Goal: Task Accomplishment & Management: Manage account settings

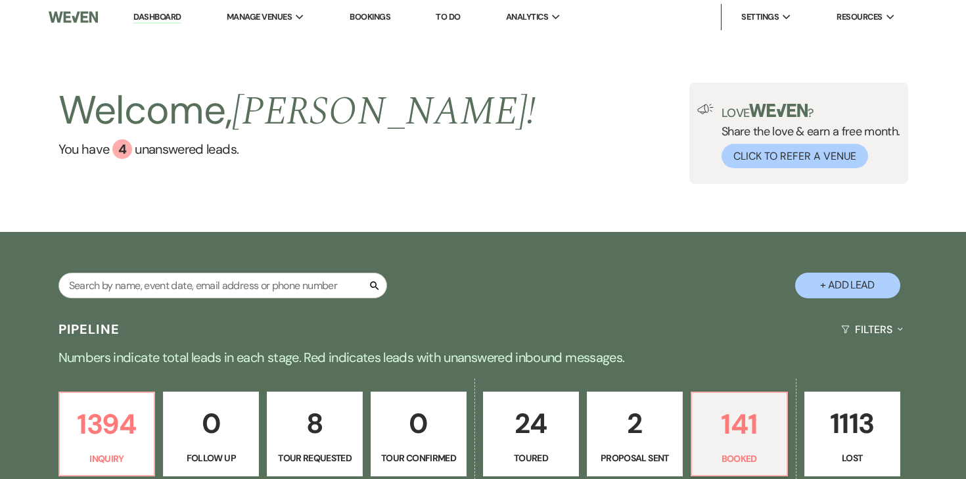
click at [455, 13] on link "To Do" at bounding box center [448, 16] width 24 height 11
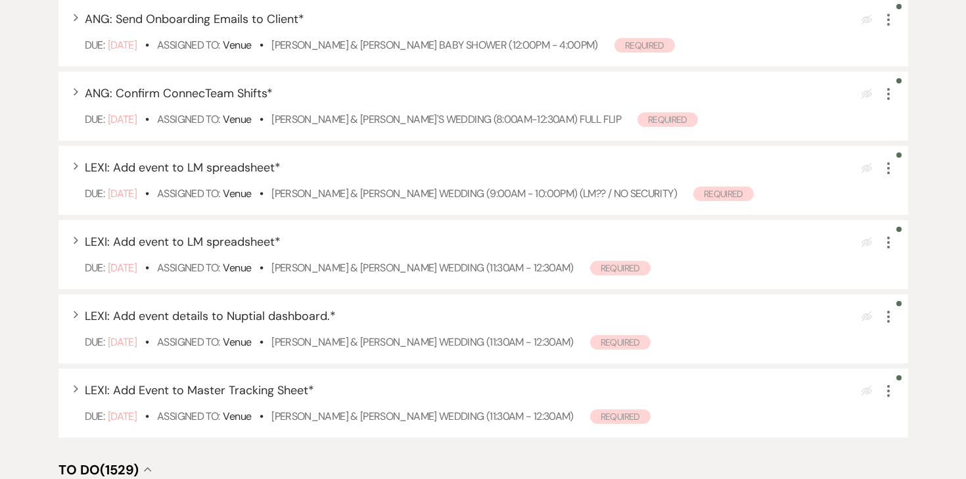
scroll to position [342, 0]
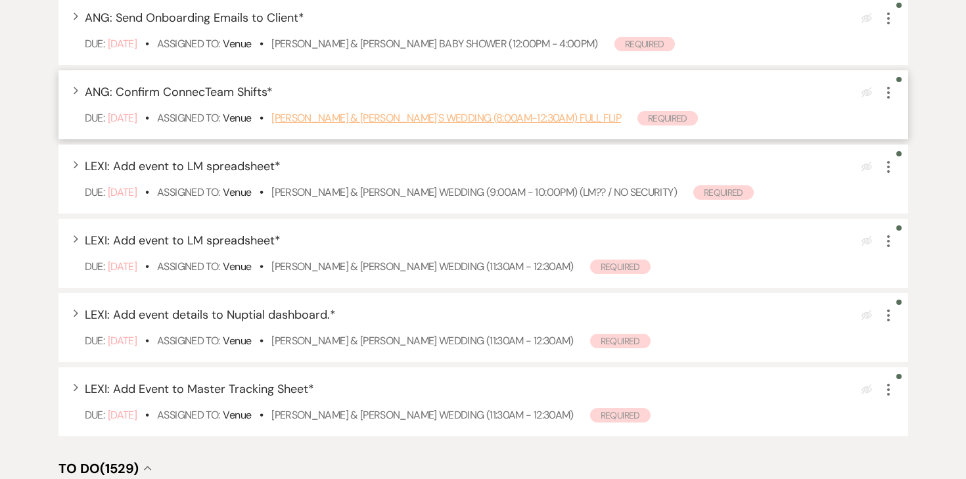
click at [455, 120] on link "Kristina Yang & Bill Kourchj's Wedding (8:00am-12:30am) FULL FLIP" at bounding box center [446, 118] width 350 height 14
click at [892, 92] on icon "More" at bounding box center [889, 93] width 16 height 16
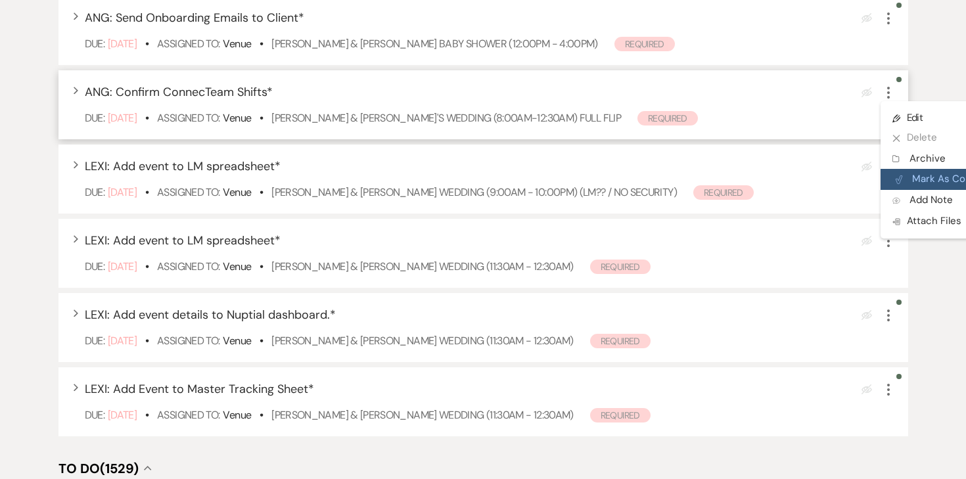
click at [908, 174] on button "Plan Portal Link Mark As Complete" at bounding box center [945, 179] width 129 height 21
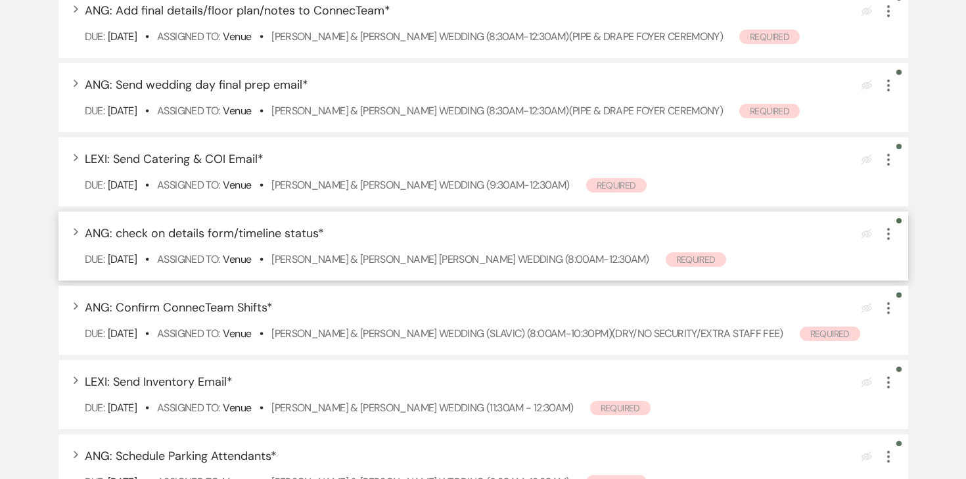
scroll to position [855, 0]
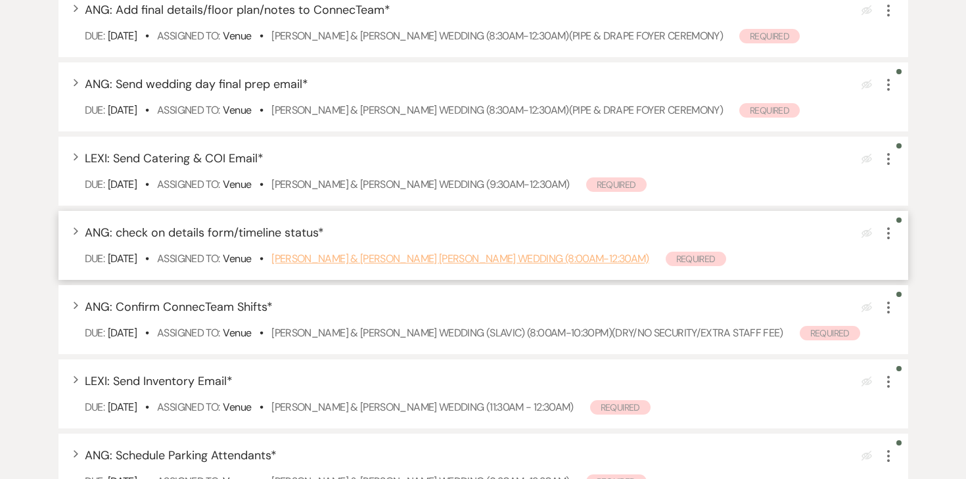
click at [332, 259] on link "[PERSON_NAME] & [PERSON_NAME] [PERSON_NAME] Wedding (8:00am-12:30am)" at bounding box center [459, 259] width 377 height 14
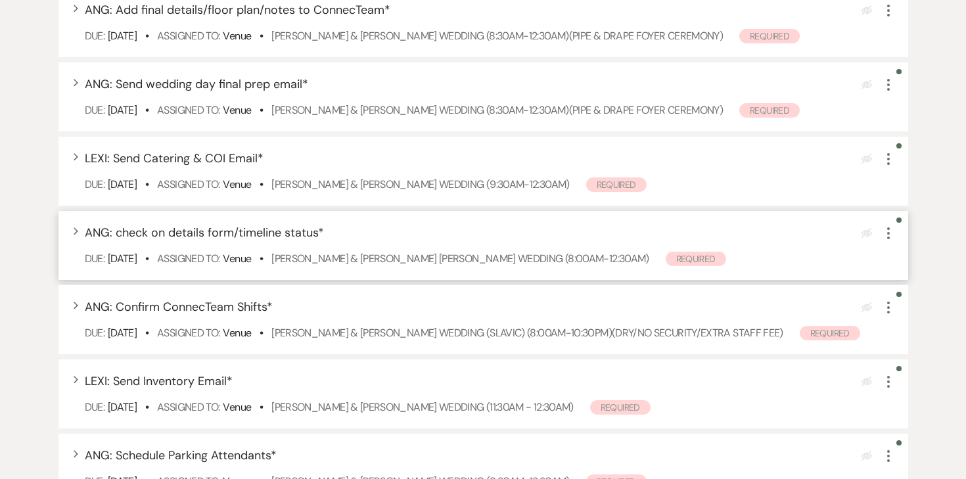
click at [889, 235] on icon "More" at bounding box center [889, 233] width 16 height 16
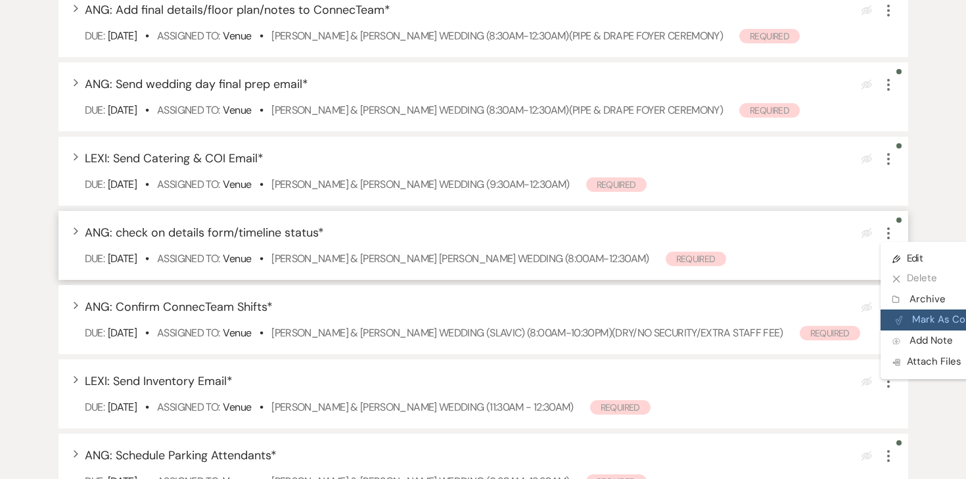
click at [924, 321] on button "Plan Portal Link Mark As Complete" at bounding box center [945, 320] width 129 height 21
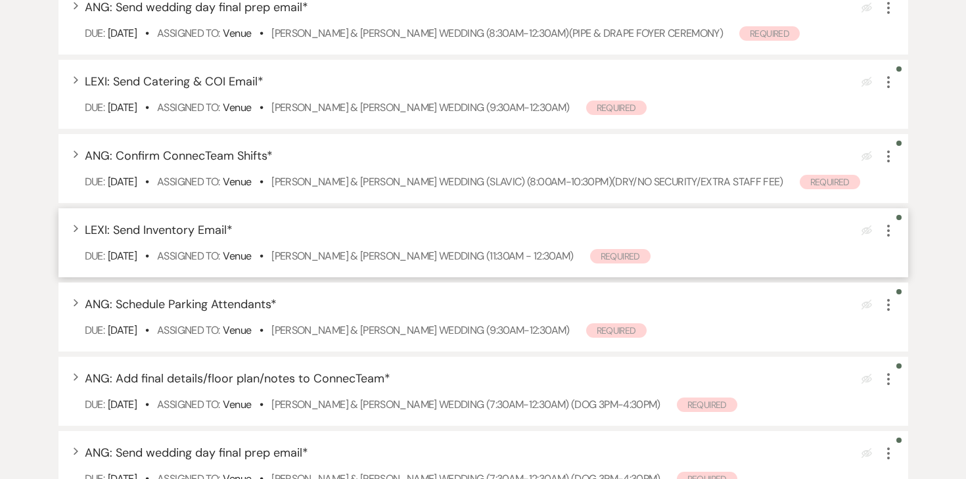
scroll to position [938, 0]
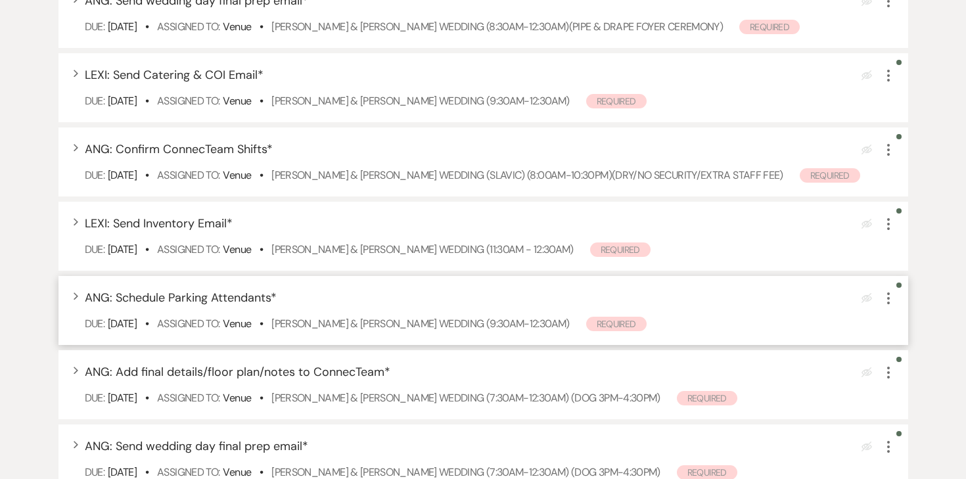
click at [889, 304] on use "button" at bounding box center [888, 298] width 3 height 12
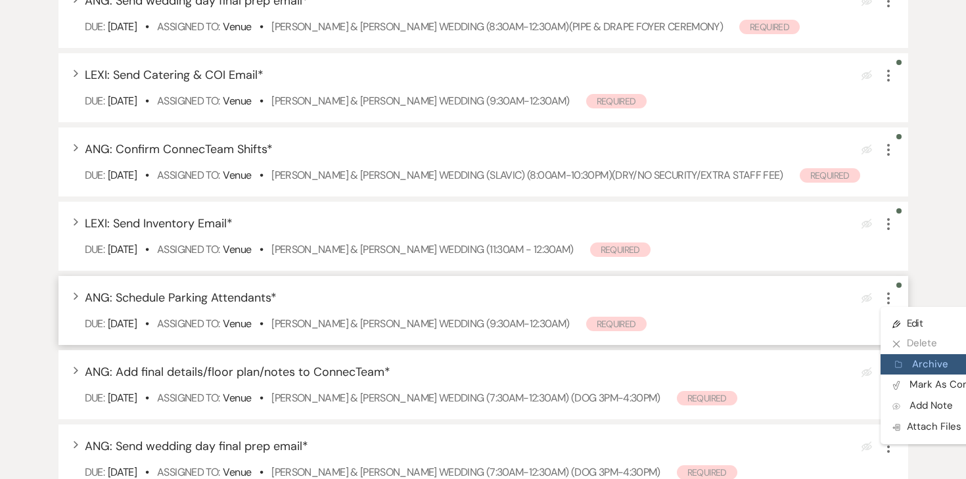
click at [905, 375] on button "Archive Archive" at bounding box center [944, 364] width 126 height 21
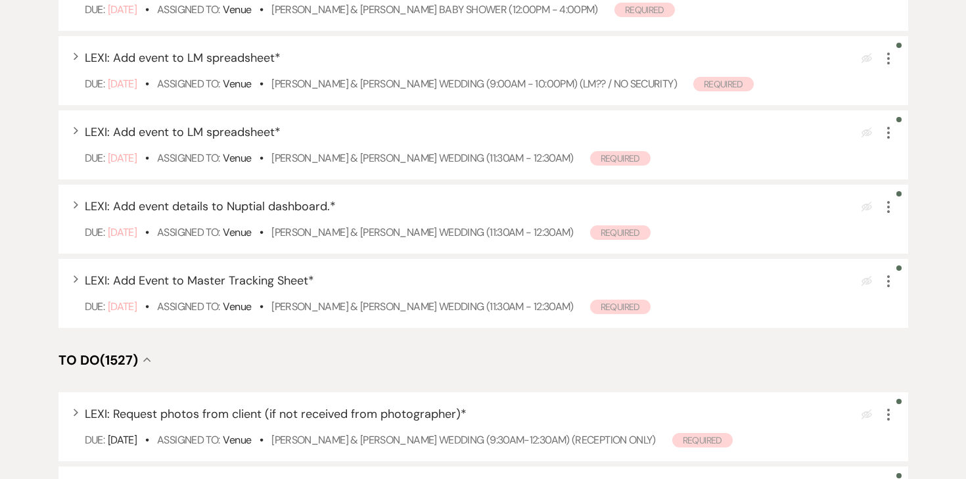
scroll to position [0, 0]
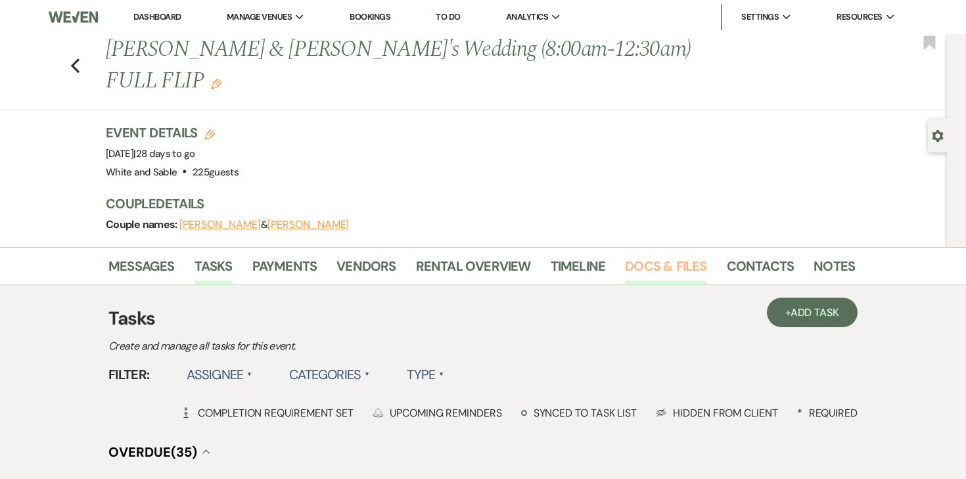
click at [642, 273] on link "Docs & Files" at bounding box center [665, 270] width 81 height 29
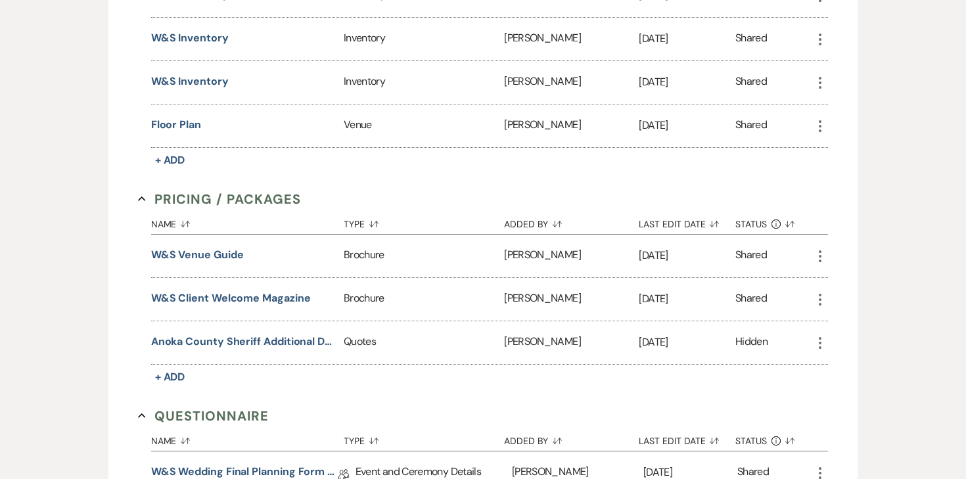
scroll to position [2508, 0]
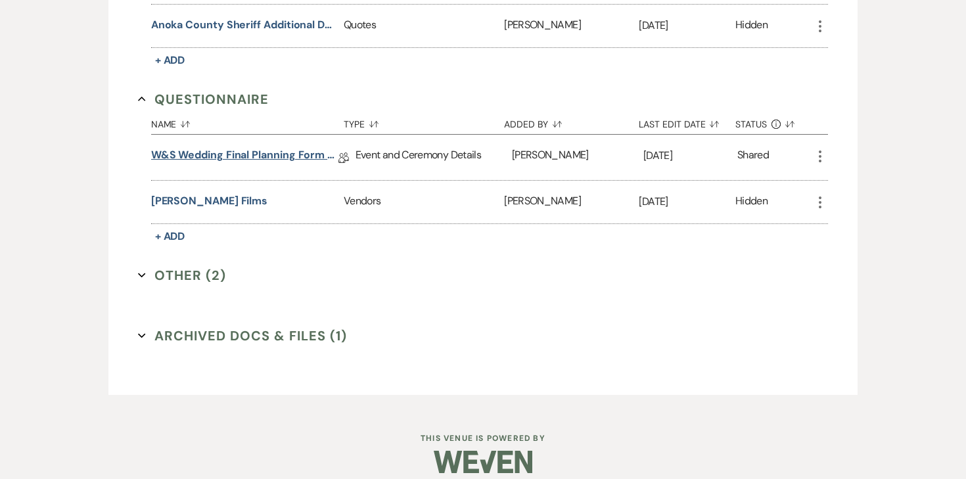
click at [306, 147] on link "W&S Wedding Final Planning Form - Kristina & Bill" at bounding box center [244, 157] width 187 height 20
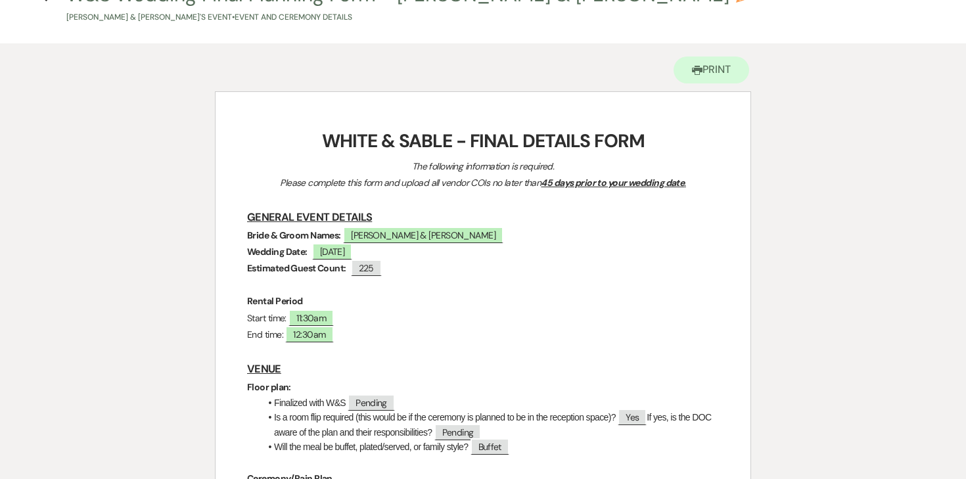
scroll to position [34, 0]
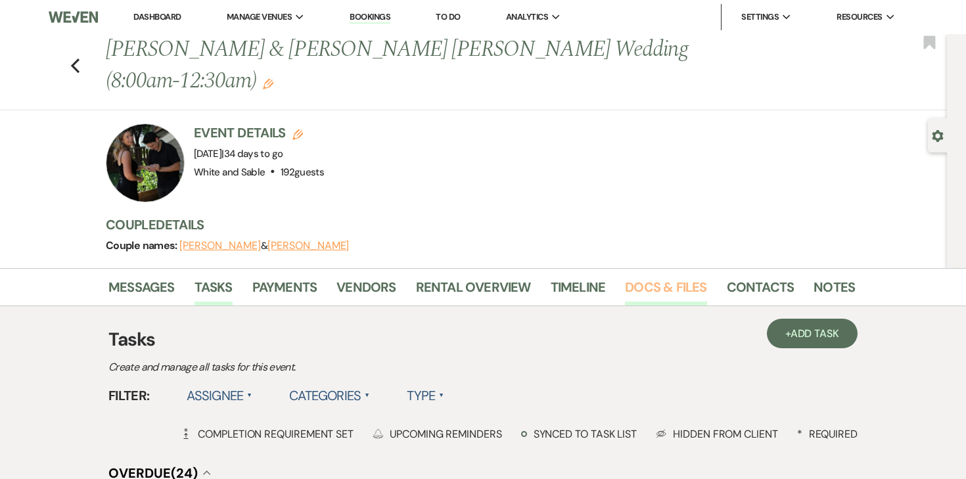
click at [641, 277] on link "Docs & Files" at bounding box center [665, 291] width 81 height 29
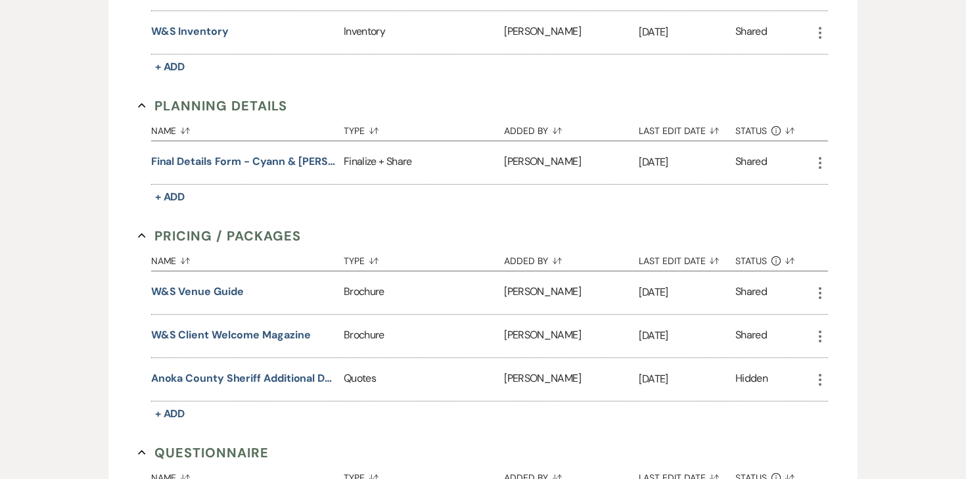
scroll to position [2455, 0]
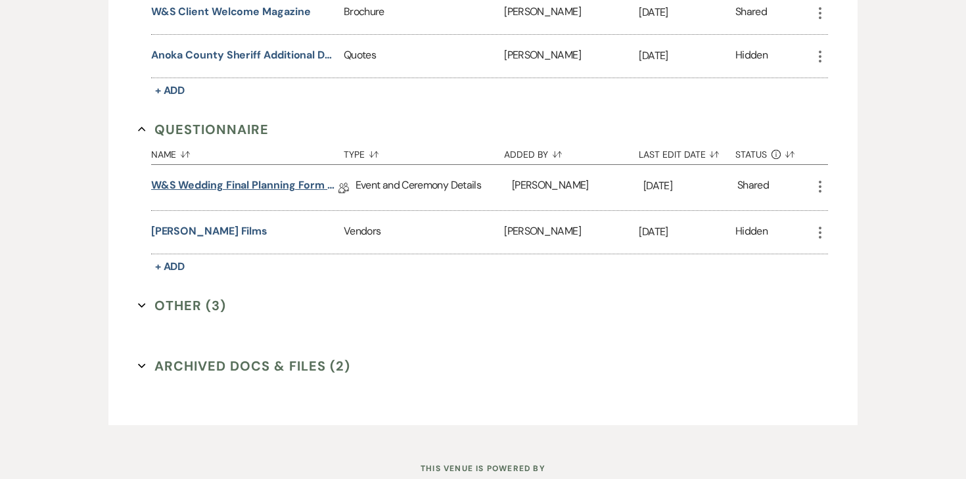
click at [310, 177] on link "W&S Wedding Final Planning Form - [PERSON_NAME] & [PERSON_NAME]" at bounding box center [244, 187] width 187 height 20
